Goal: Transaction & Acquisition: Purchase product/service

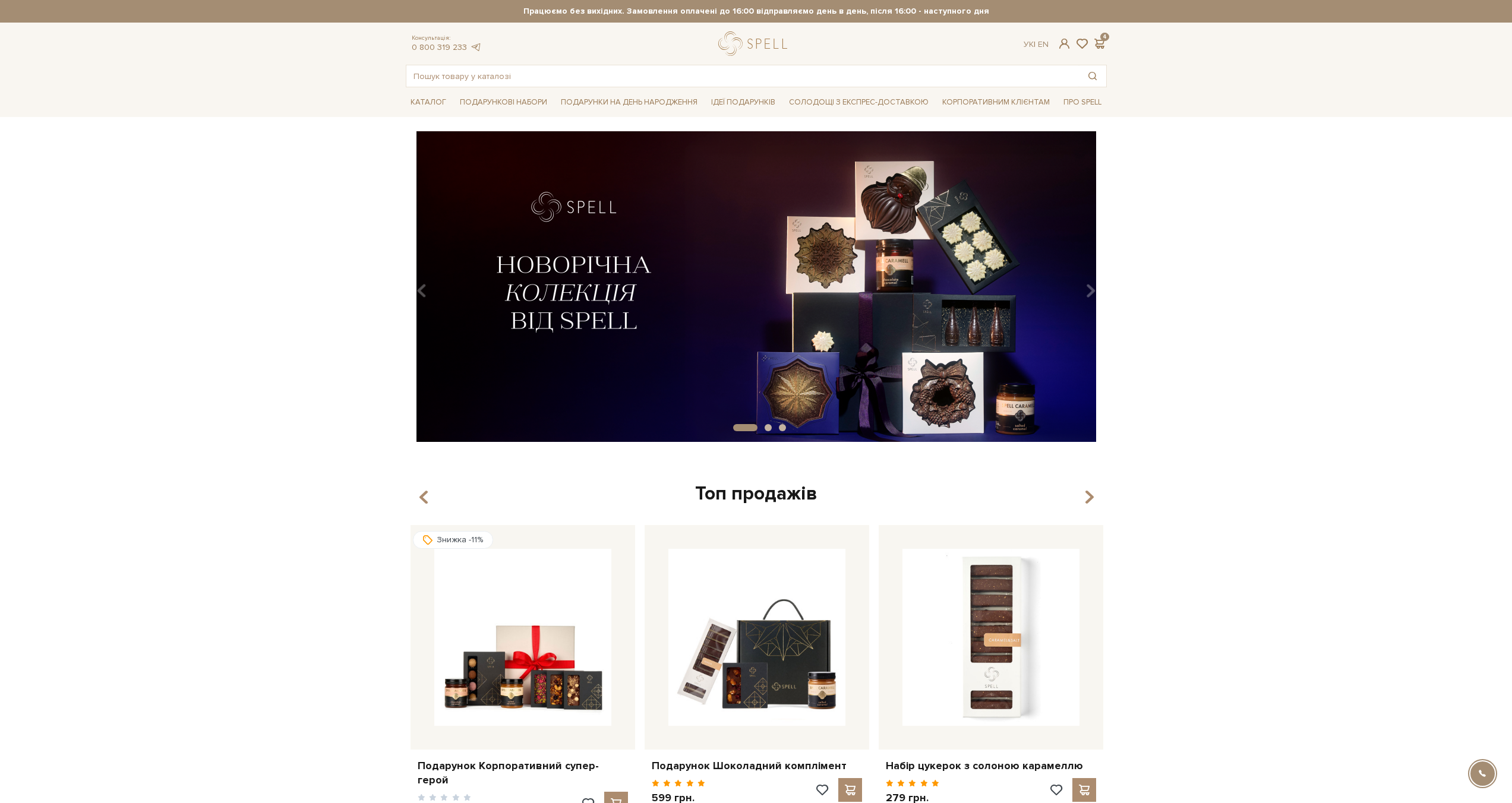
click at [250, 329] on div "slide 2 of 3" at bounding box center [756, 283] width 1512 height 302
click at [1145, 305] on div "slide 2 of 3" at bounding box center [756, 283] width 1512 height 302
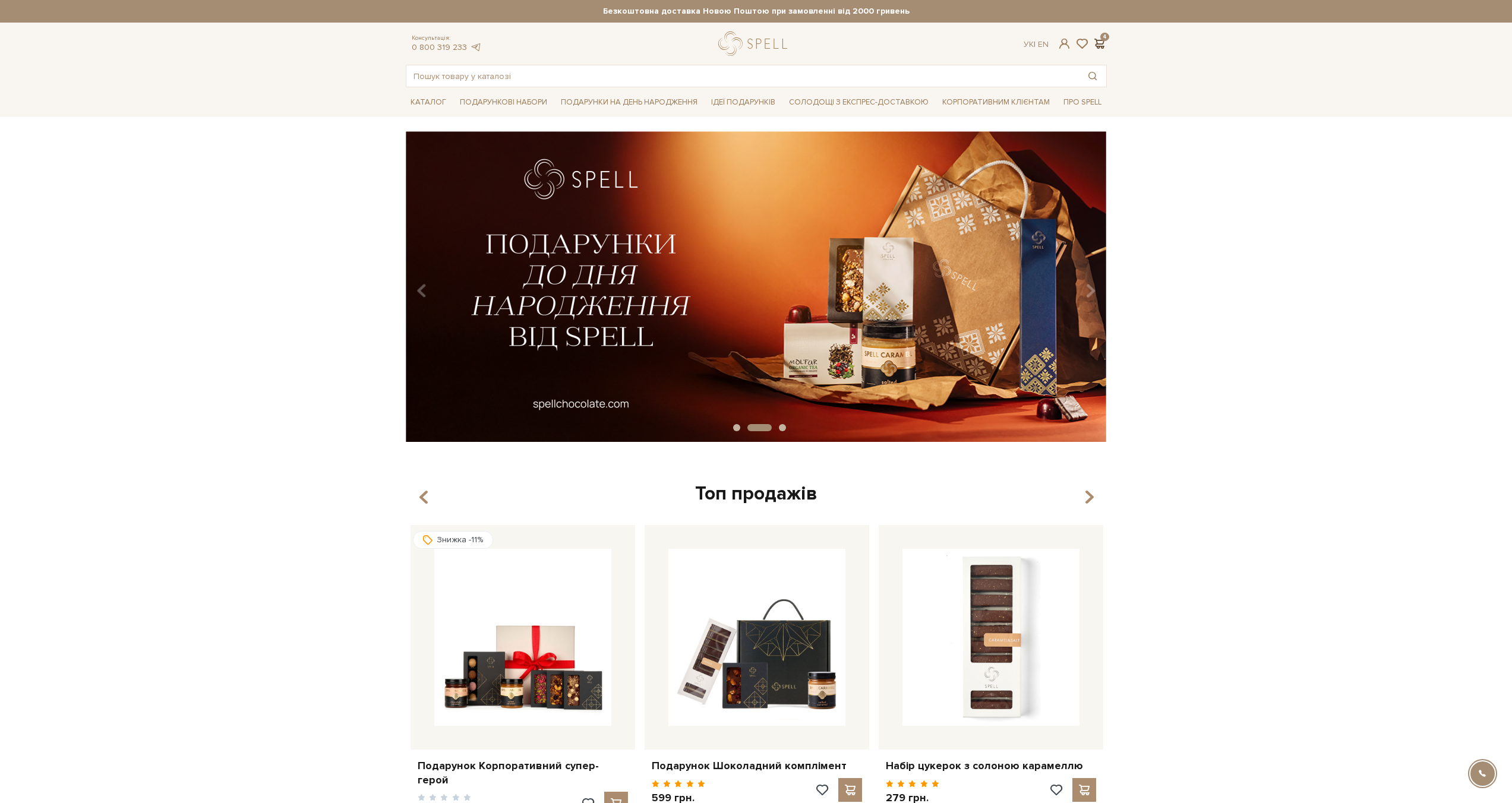
click at [1099, 41] on span at bounding box center [1100, 44] width 14 height 12
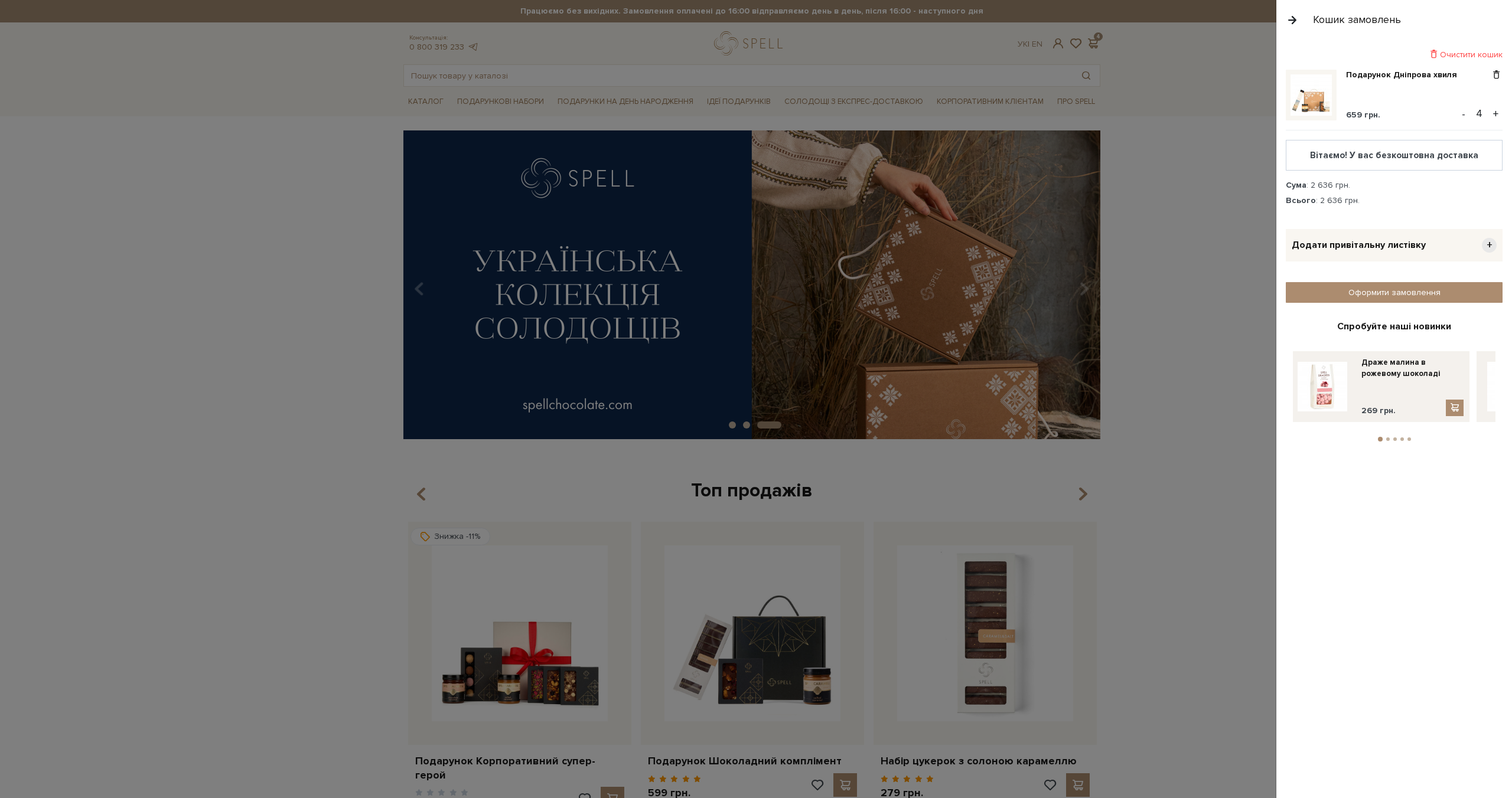
click at [1434, 243] on div "Додати привітальну листівку +" at bounding box center [1394, 245] width 217 height 33
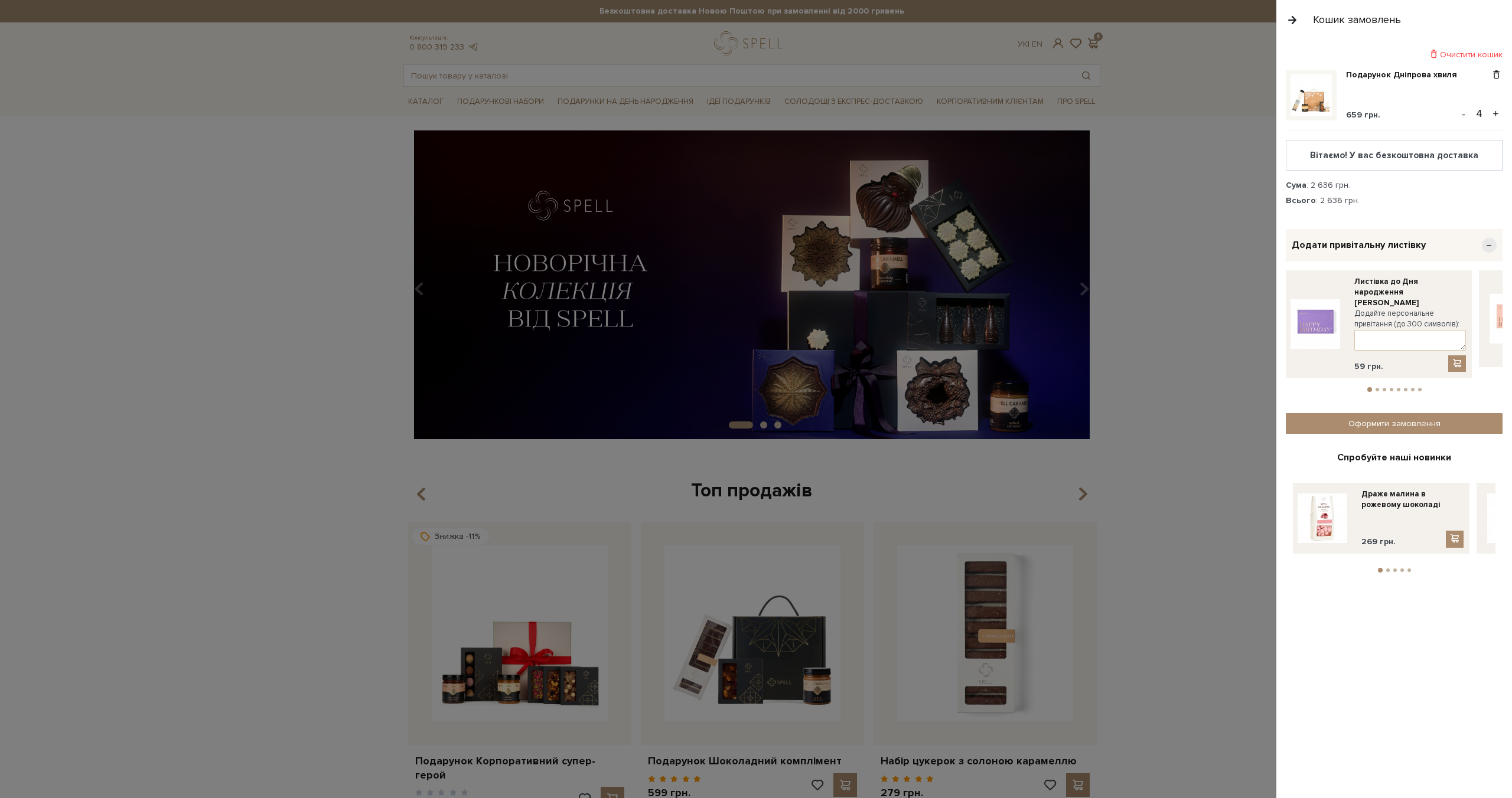
click at [1378, 388] on li "2" at bounding box center [1377, 389] width 7 height 4
click at [1383, 388] on button "3" at bounding box center [1384, 389] width 4 height 4
click at [1393, 388] on li "4" at bounding box center [1390, 389] width 7 height 4
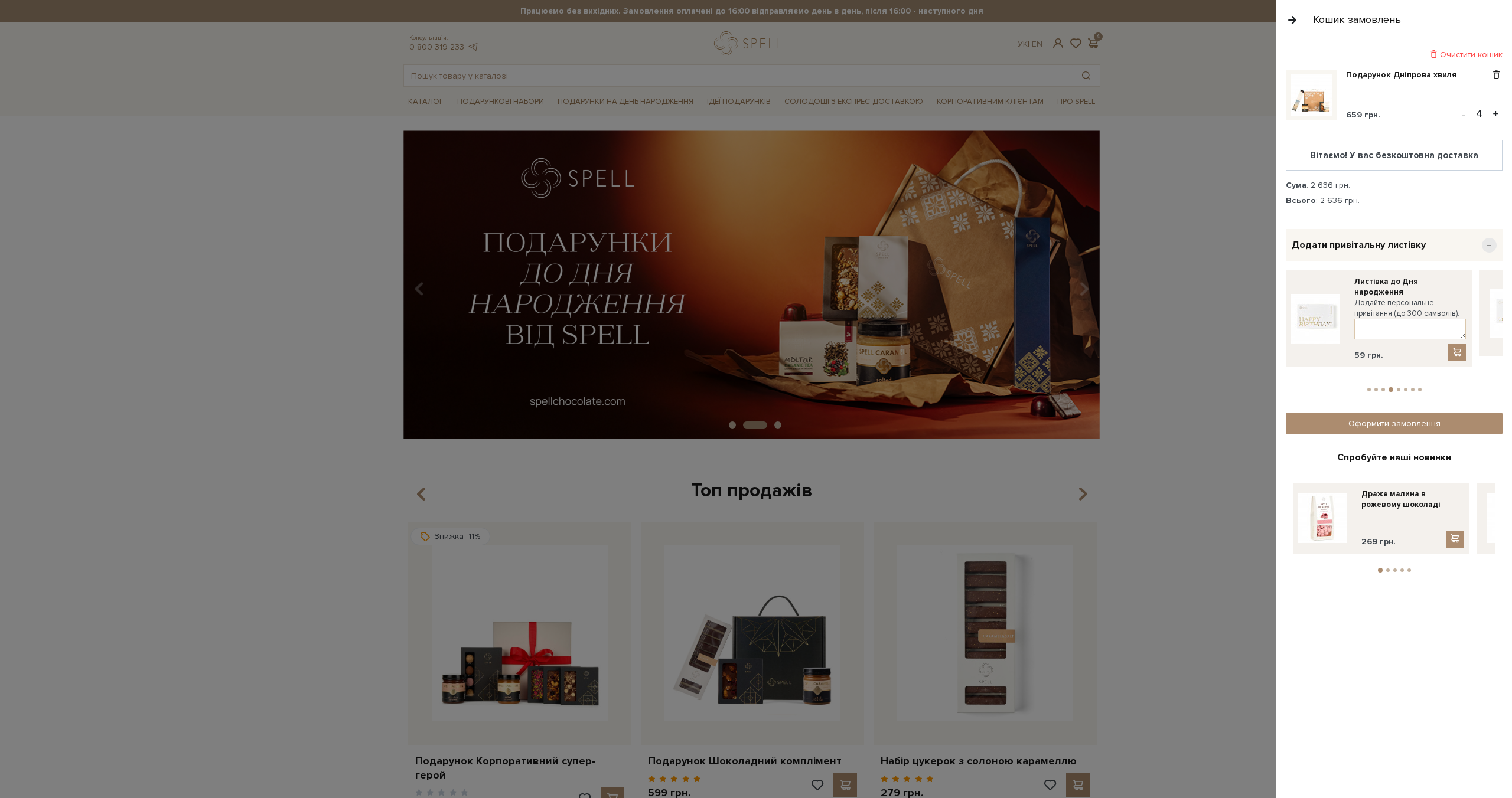
click at [1402, 388] on li "6" at bounding box center [1405, 389] width 7 height 4
click at [1405, 382] on ul "1 2 3 4 5 6 7 8" at bounding box center [1394, 388] width 217 height 11
click at [1495, 245] on span "−" at bounding box center [1489, 245] width 15 height 15
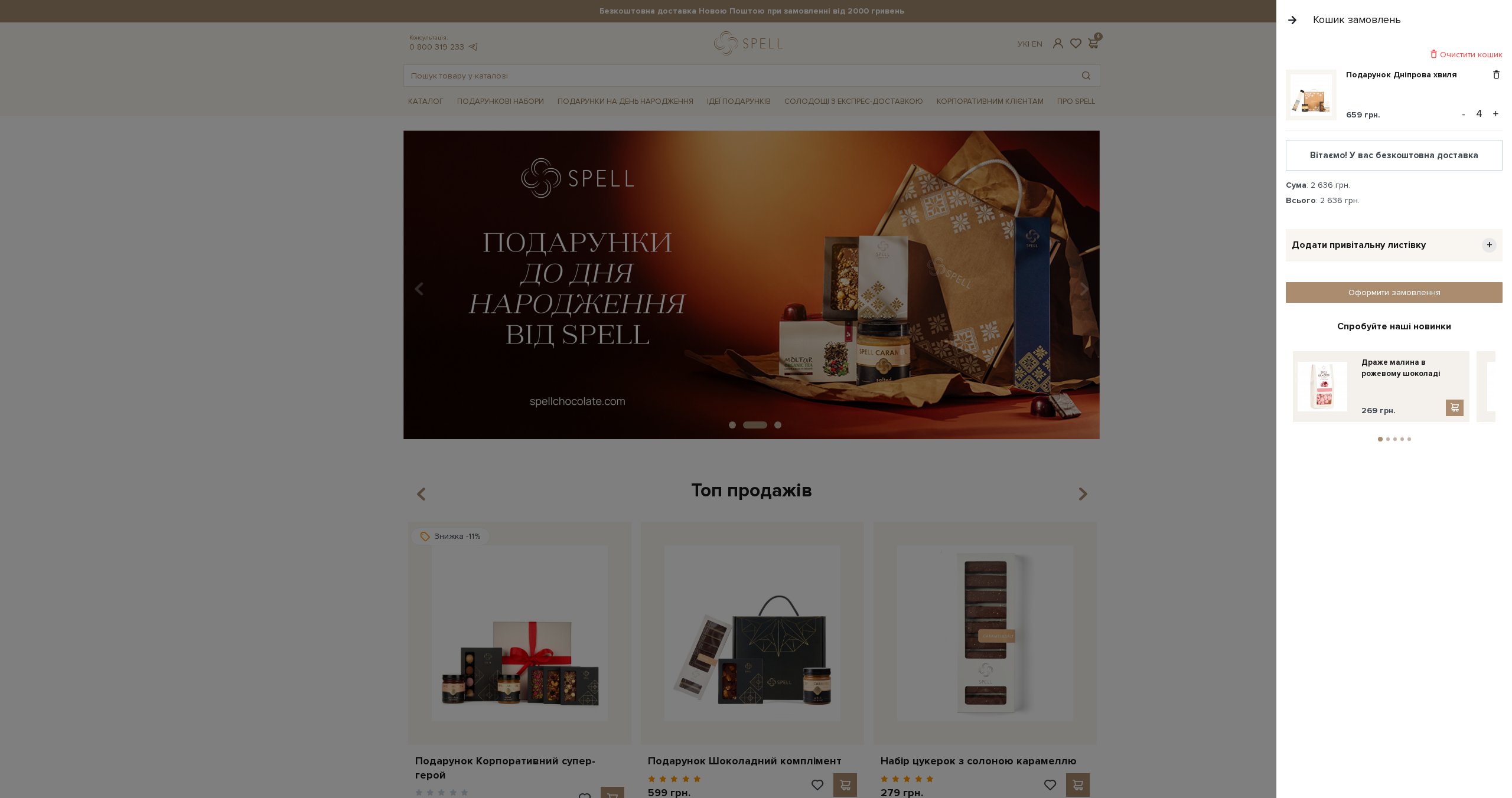
click at [1422, 178] on div "Подарунок Дніпрова хвиля 659 грн. - 4 + Вітаємо! У вас безкоштовна доставка Сум…" at bounding box center [1399, 140] width 226 height 141
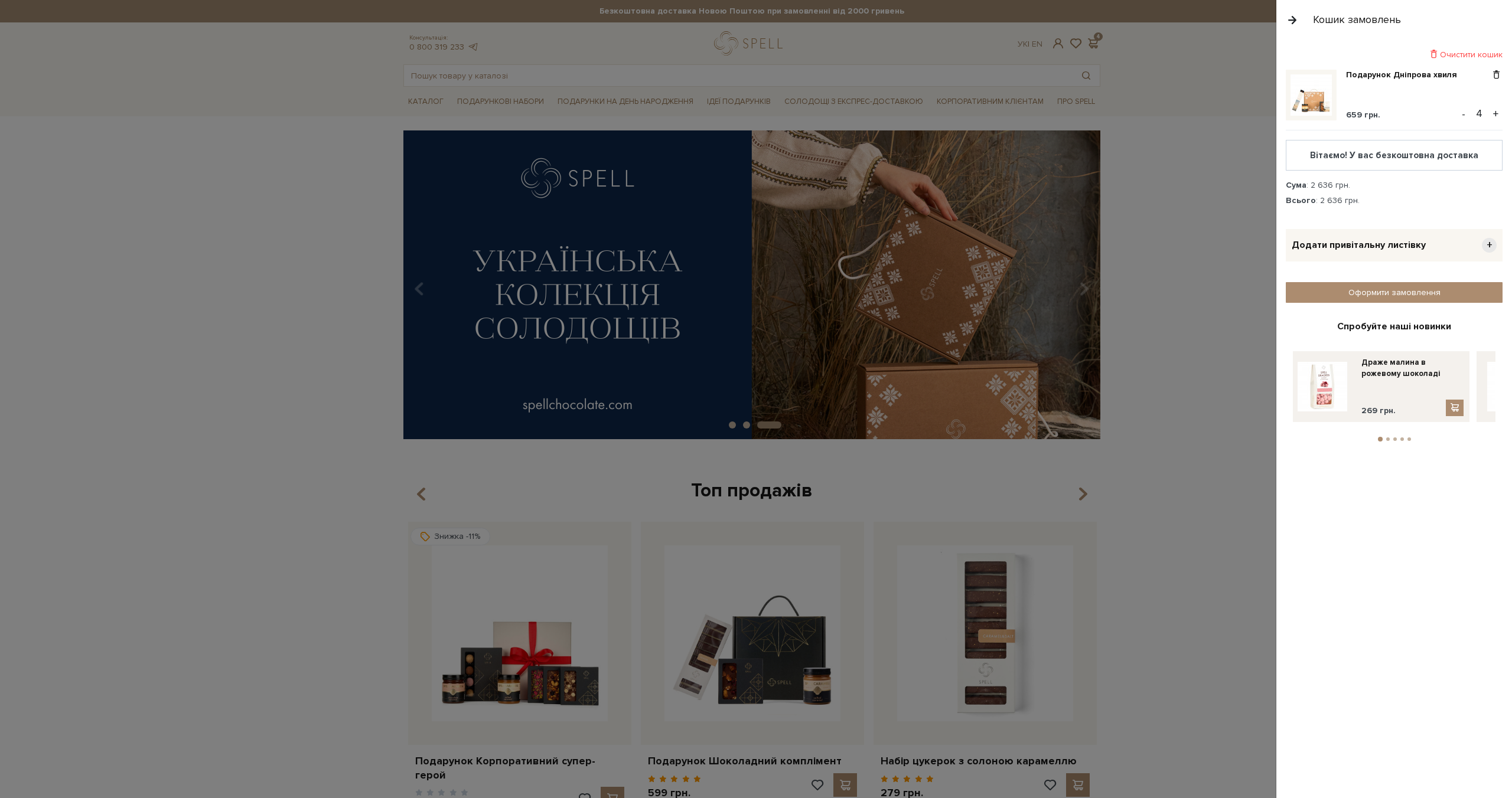
click at [1326, 200] on div "Всього : 2 636 грн." at bounding box center [1394, 200] width 217 height 11
click at [1418, 200] on div "Всього : 2 636 грн." at bounding box center [1394, 200] width 217 height 11
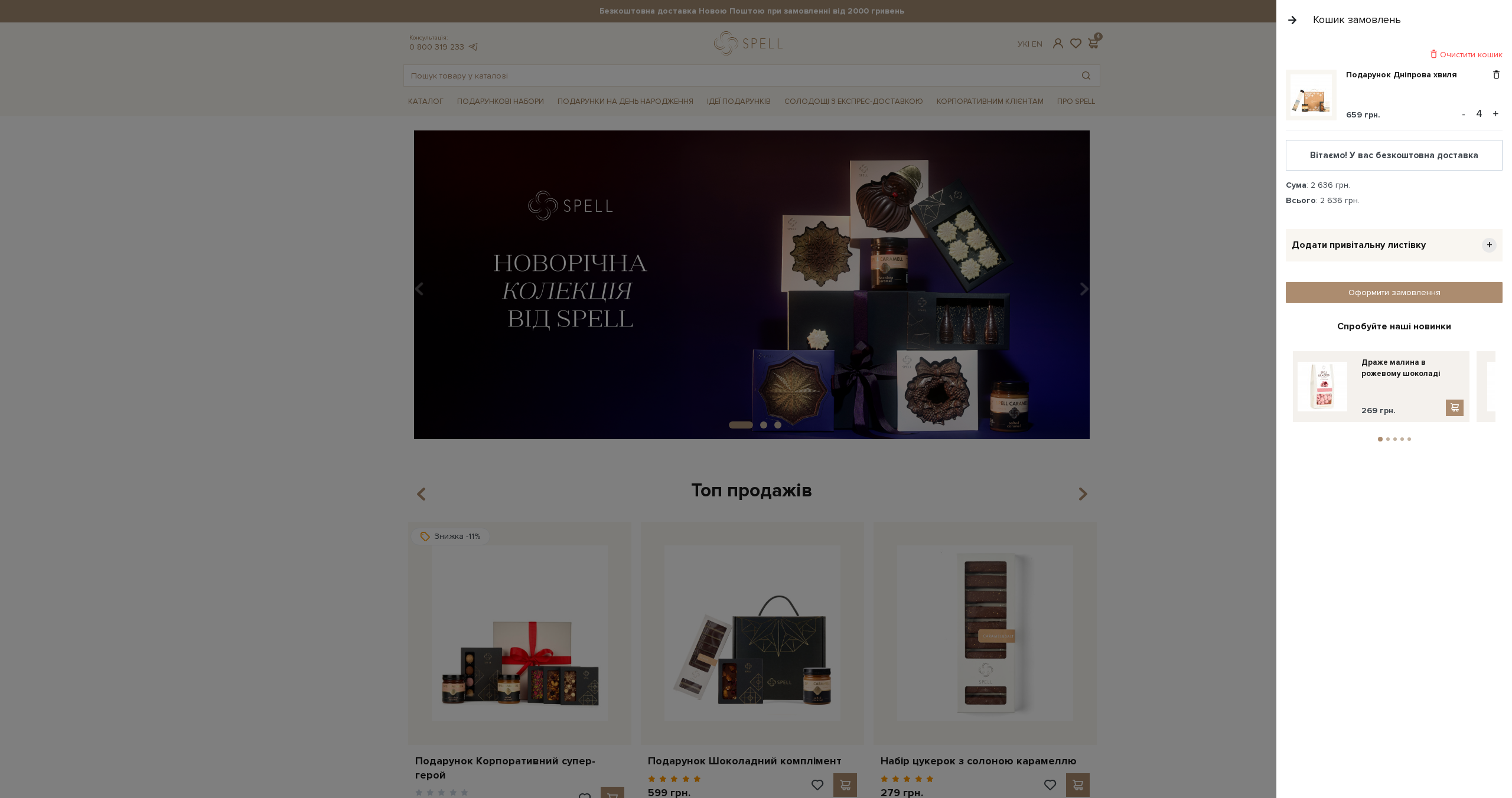
click at [1201, 262] on div at bounding box center [756, 399] width 1512 height 798
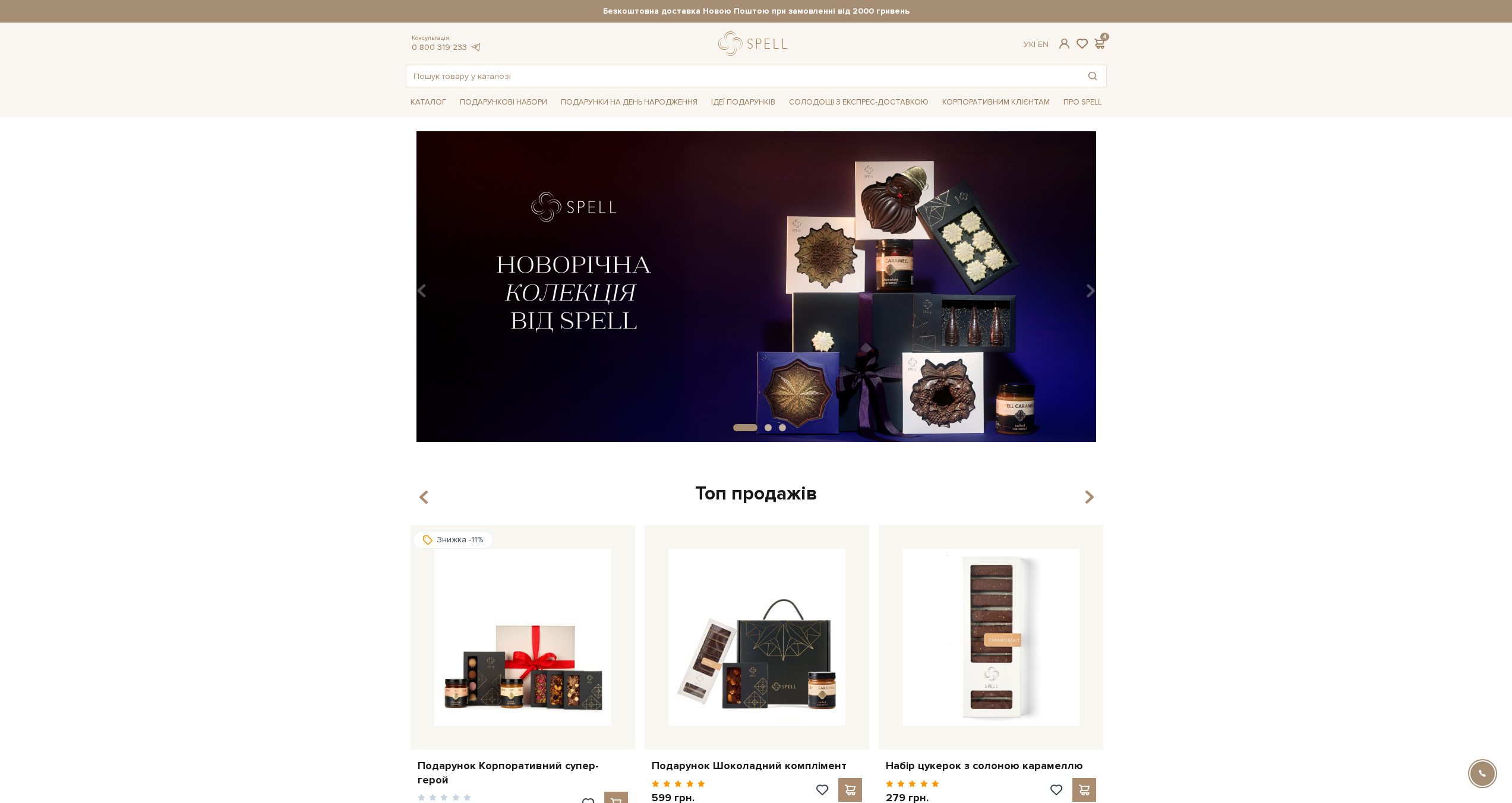
click at [1264, 284] on div "slide 2 of 3" at bounding box center [756, 283] width 1512 height 302
click at [1304, 266] on div "slide 2 of 3" at bounding box center [756, 283] width 1512 height 302
